Goal: Task Accomplishment & Management: Use online tool/utility

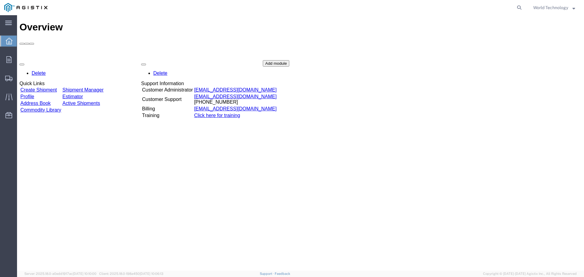
click at [49, 87] on link "Create Shipment" at bounding box center [38, 89] width 37 height 5
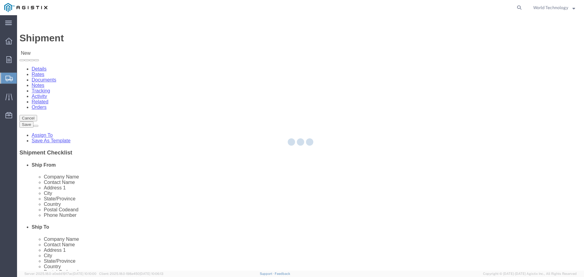
select select
